Goal: Use online tool/utility

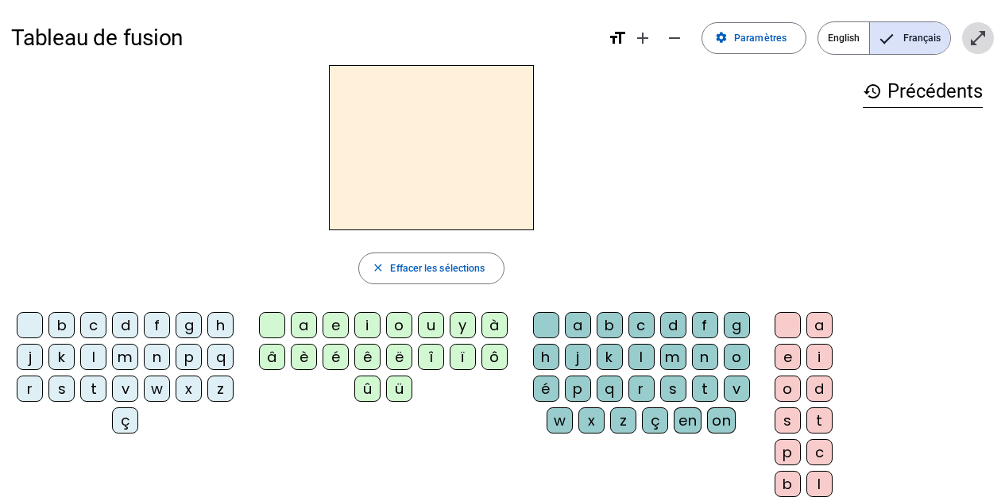
click at [987, 33] on mat-icon "open_in_full" at bounding box center [977, 38] width 19 height 19
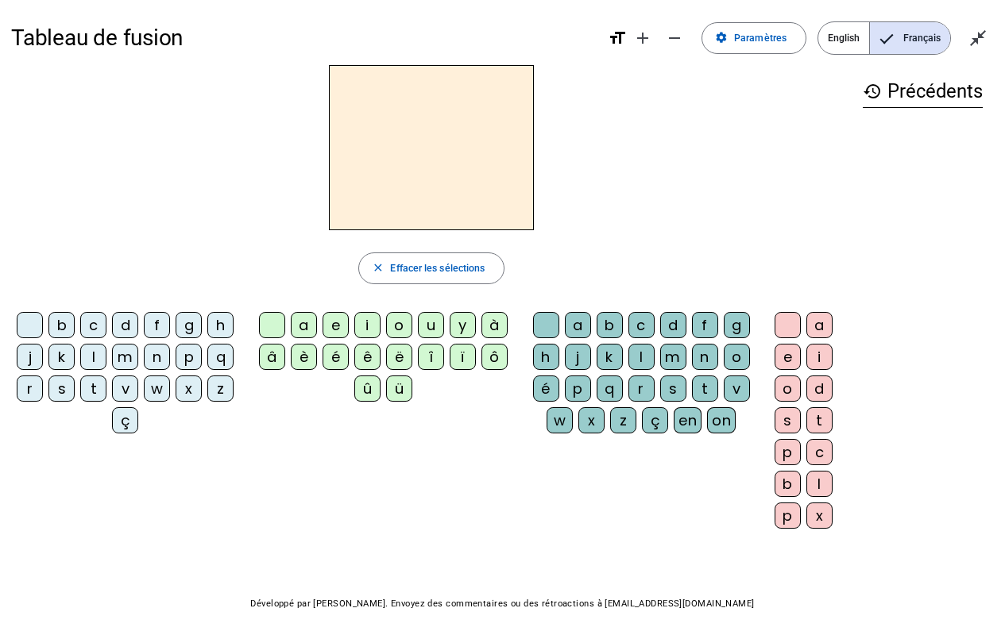
click at [124, 359] on div "m" at bounding box center [125, 357] width 26 height 26
click at [307, 322] on div "a" at bounding box center [304, 325] width 26 height 26
click at [89, 358] on div "l" at bounding box center [93, 357] width 26 height 26
click at [334, 330] on div "e" at bounding box center [336, 325] width 26 height 26
click at [127, 325] on div "d" at bounding box center [125, 325] width 26 height 26
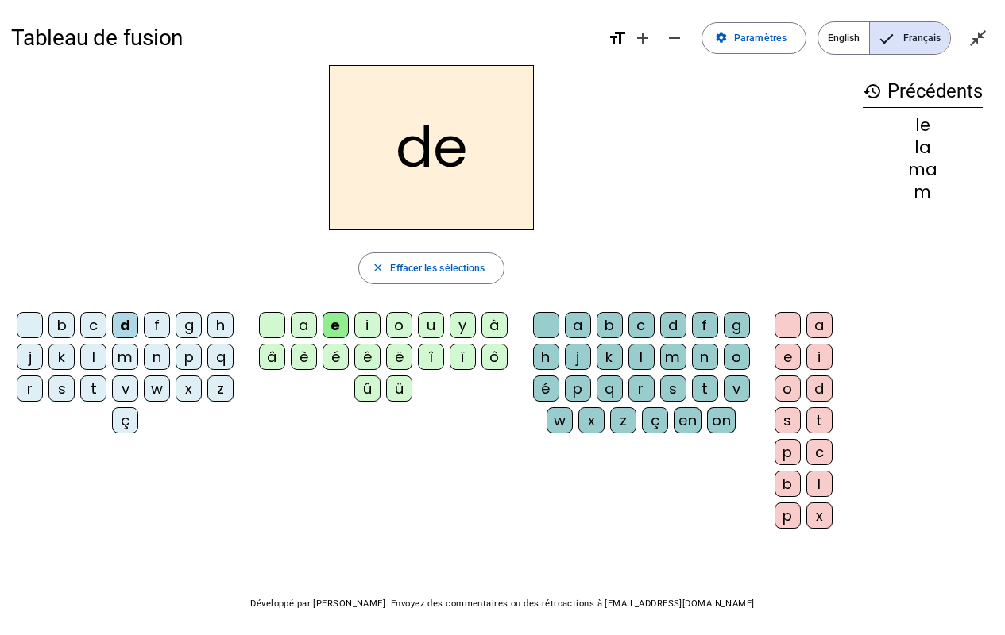
click at [432, 329] on div "u" at bounding box center [431, 325] width 26 height 26
click at [94, 386] on div "t" at bounding box center [93, 389] width 26 height 26
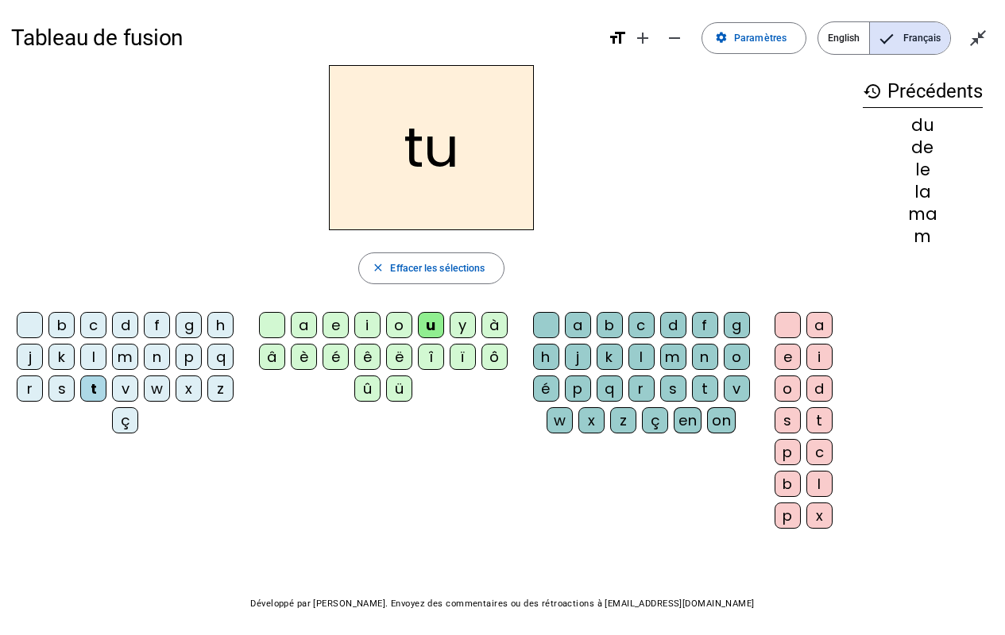
click at [307, 321] on div "a" at bounding box center [304, 325] width 26 height 26
click at [340, 326] on div "e" at bounding box center [336, 325] width 26 height 26
click at [129, 352] on div "m" at bounding box center [125, 357] width 26 height 26
